Goal: Navigation & Orientation: Find specific page/section

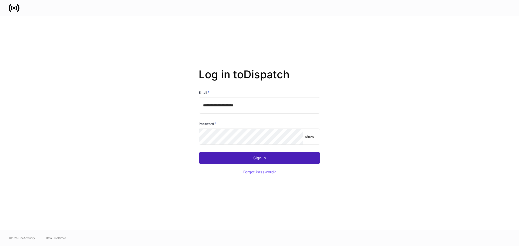
click at [233, 155] on button "Sign In" at bounding box center [260, 158] width 122 height 12
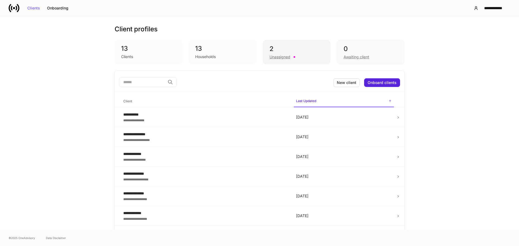
click at [289, 53] on div "Unassigned" at bounding box center [296, 56] width 54 height 6
